Goal: Navigation & Orientation: Understand site structure

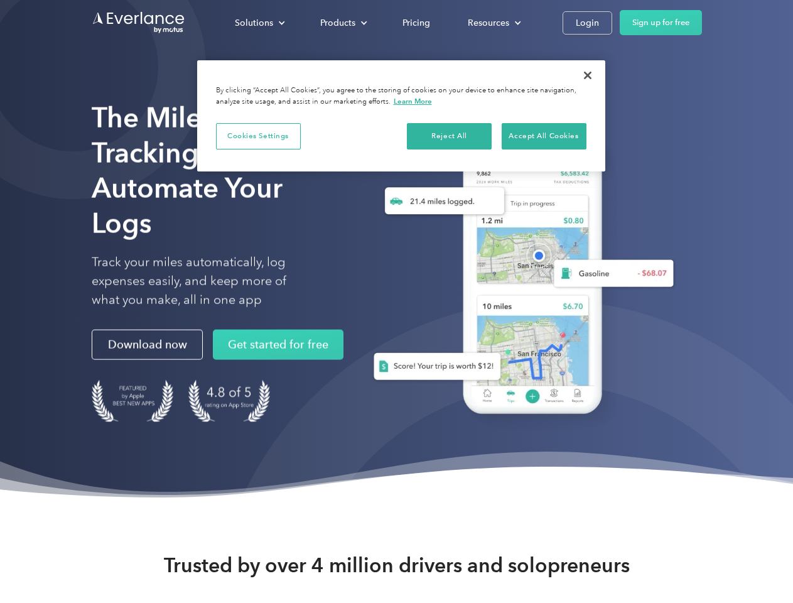
click at [259, 23] on div "Solutions" at bounding box center [254, 23] width 38 height 16
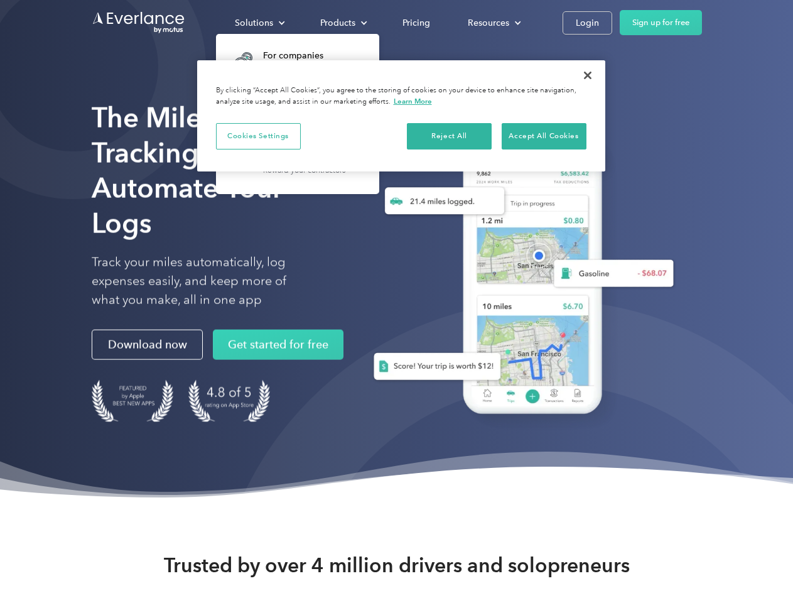
click at [342, 23] on div "Products" at bounding box center [337, 23] width 35 height 16
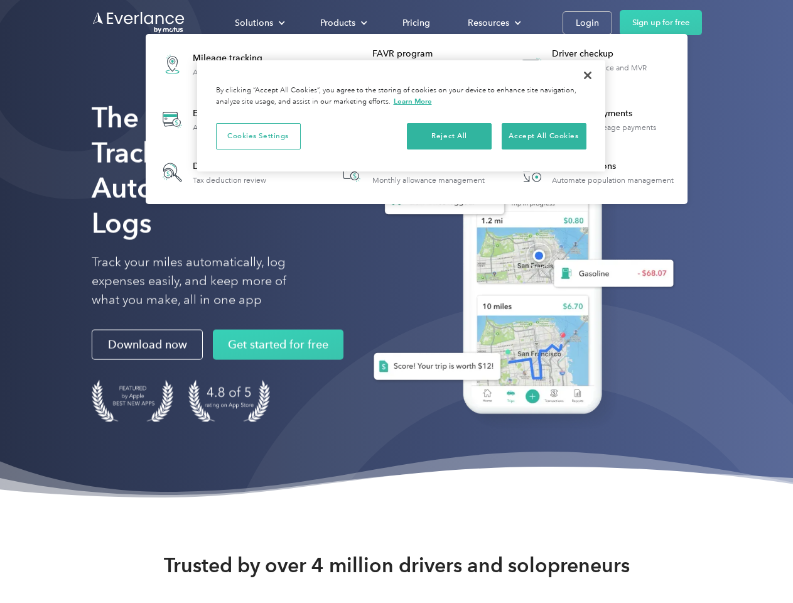
click at [493, 23] on div "Resources" at bounding box center [488, 23] width 41 height 16
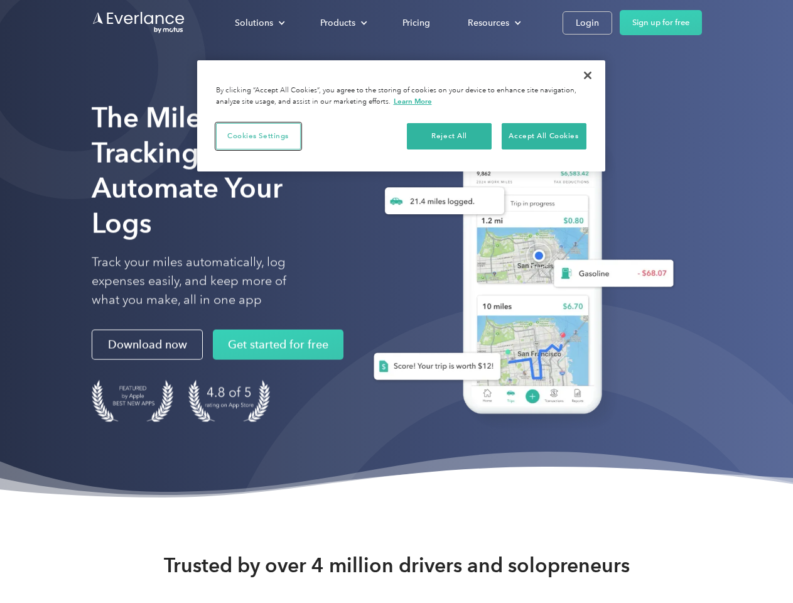
click at [258, 136] on button "Cookies Settings" at bounding box center [258, 136] width 85 height 26
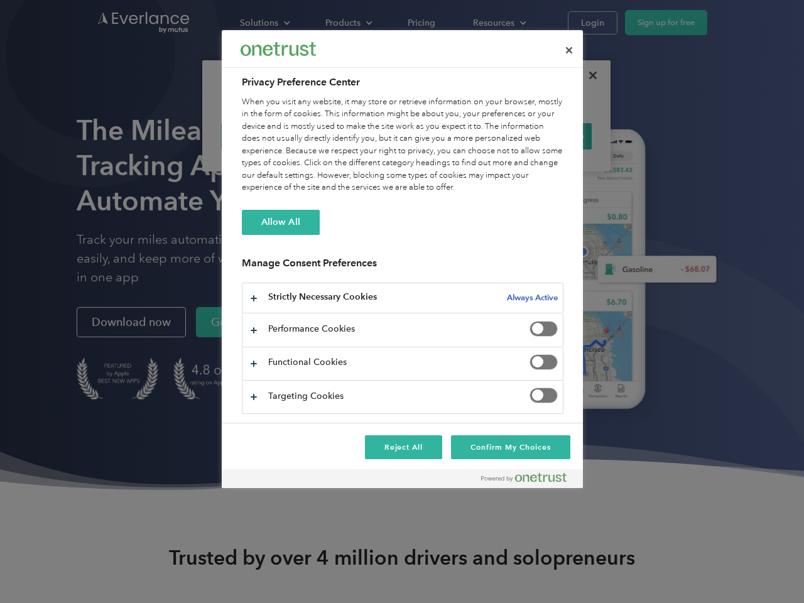
click at [450, 136] on div "When you visit any website, it may store or retrieve information on your browse…" at bounding box center [402, 145] width 321 height 98
click at [544, 136] on div "When you visit any website, it may store or retrieve information on your browse…" at bounding box center [402, 145] width 321 height 98
click at [588, 75] on div at bounding box center [402, 301] width 804 height 603
